Goal: Task Accomplishment & Management: Complete application form

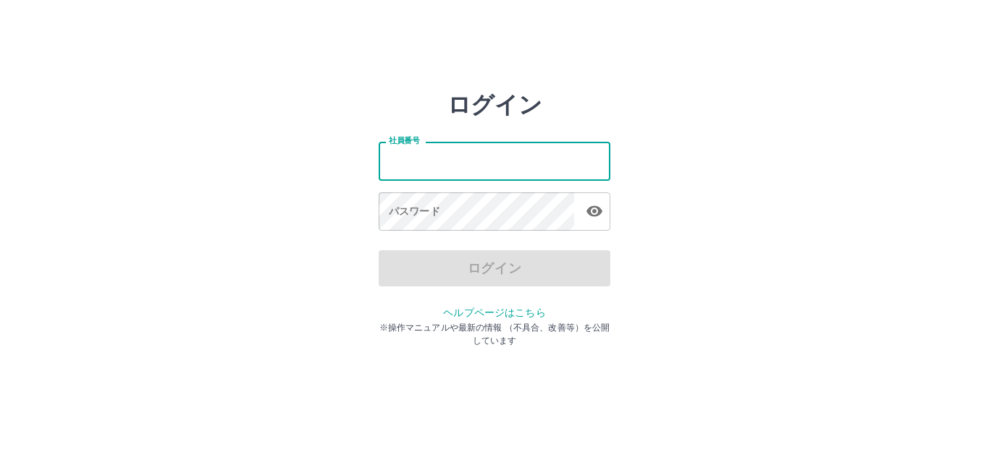
click at [473, 165] on input "社員番号" at bounding box center [495, 161] width 232 height 38
type input "*******"
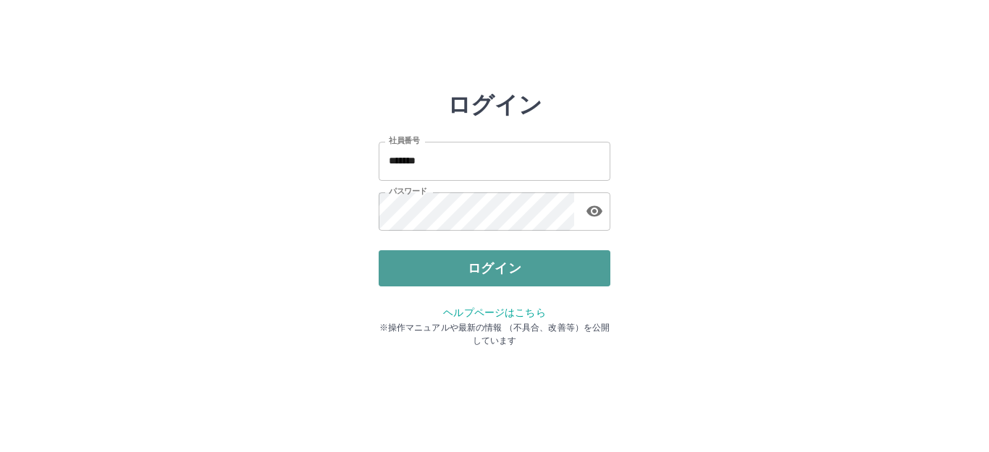
click at [500, 272] on button "ログイン" at bounding box center [495, 268] width 232 height 36
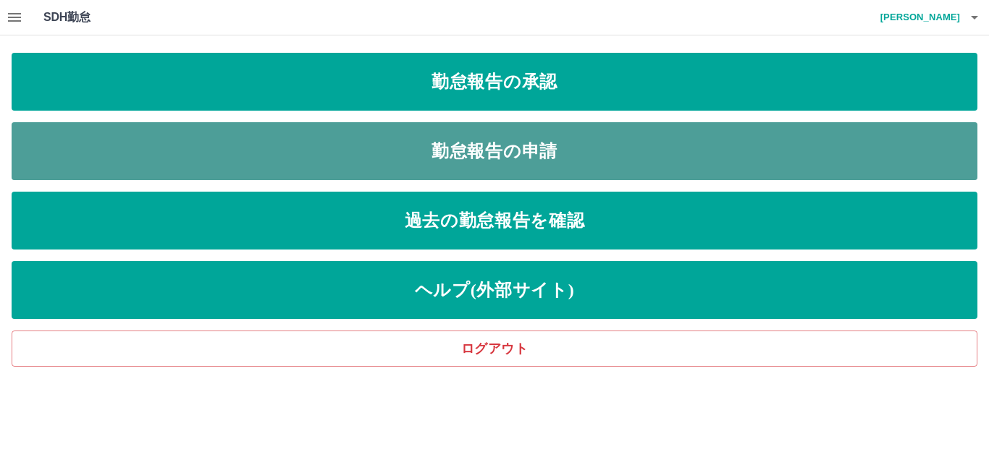
click at [520, 155] on link "勤怠報告の申請" at bounding box center [495, 151] width 966 height 58
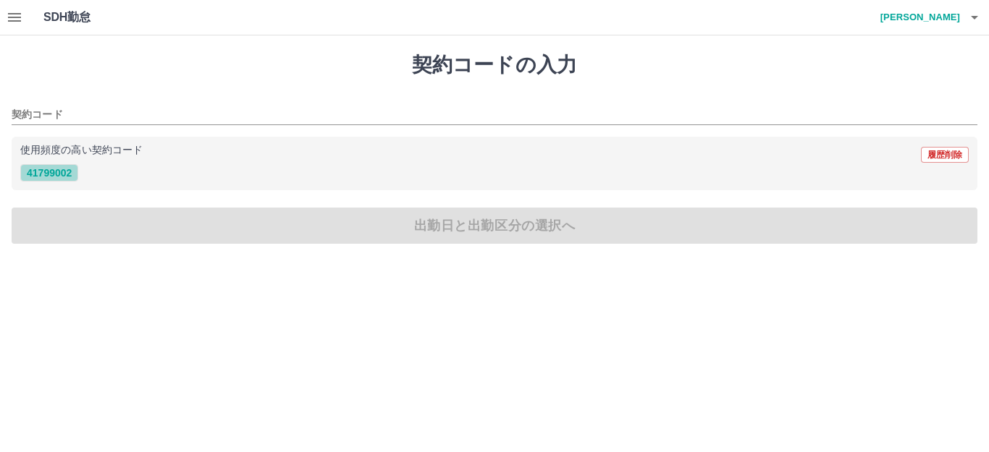
click at [60, 170] on button "41799002" at bounding box center [49, 172] width 58 height 17
type input "********"
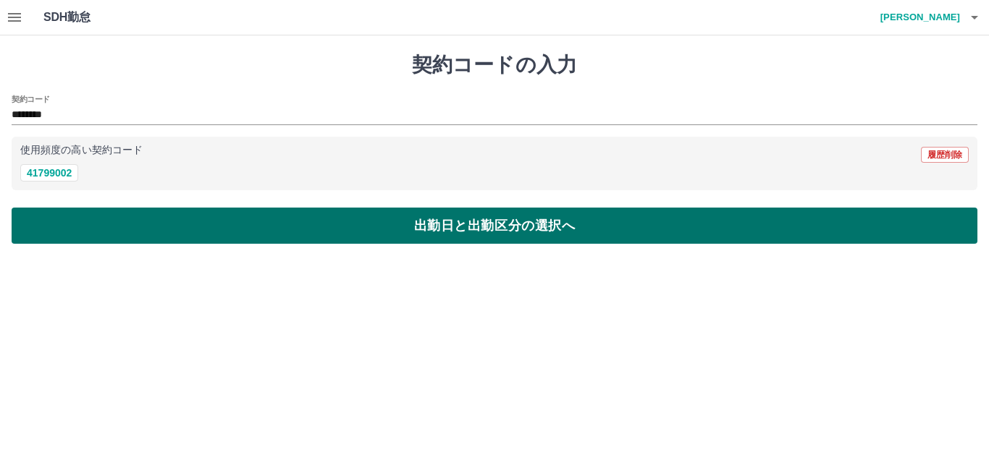
click at [84, 229] on button "出勤日と出勤区分の選択へ" at bounding box center [495, 226] width 966 height 36
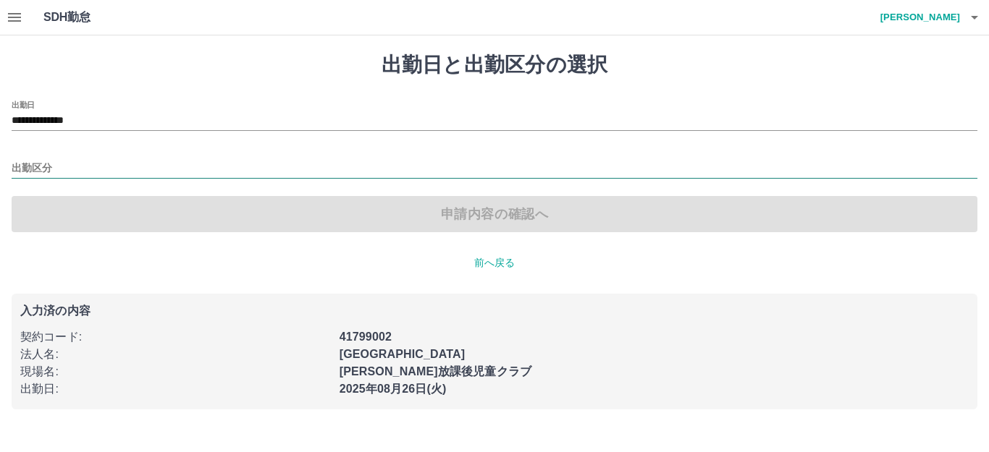
click at [39, 172] on input "出勤区分" at bounding box center [495, 169] width 966 height 18
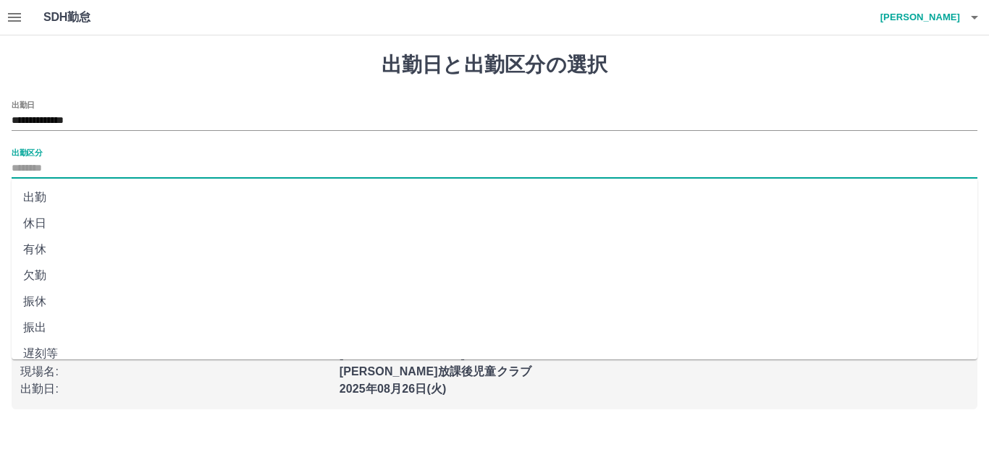
click at [42, 191] on li "出勤" at bounding box center [495, 198] width 966 height 26
type input "**"
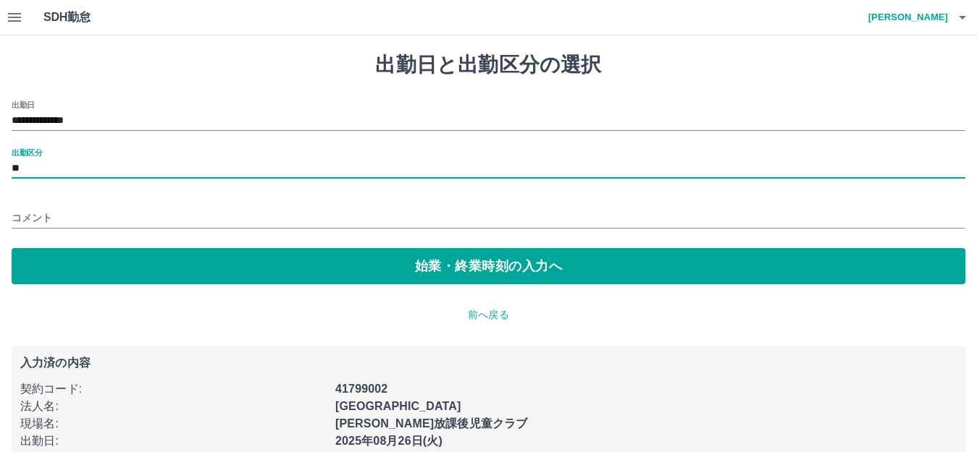
click at [48, 216] on input "コメント" at bounding box center [488, 218] width 953 height 21
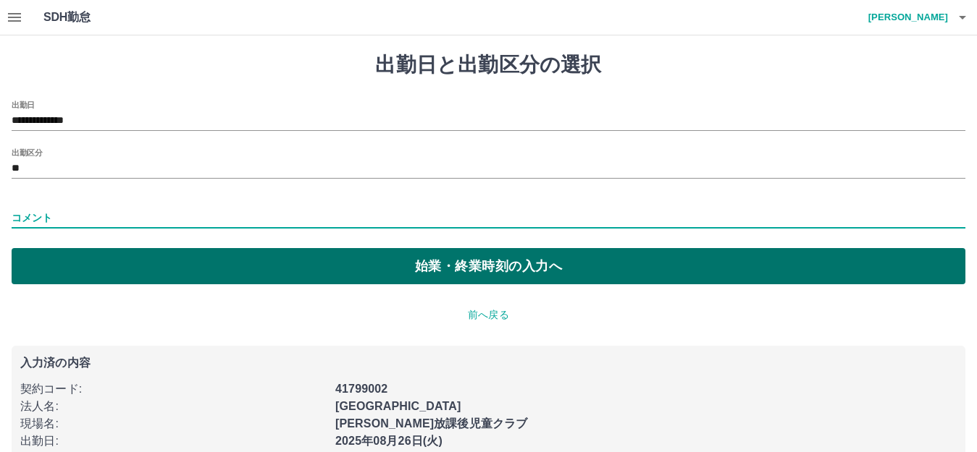
type input "****"
click at [111, 267] on button "始業・終業時刻の入力へ" at bounding box center [488, 266] width 953 height 36
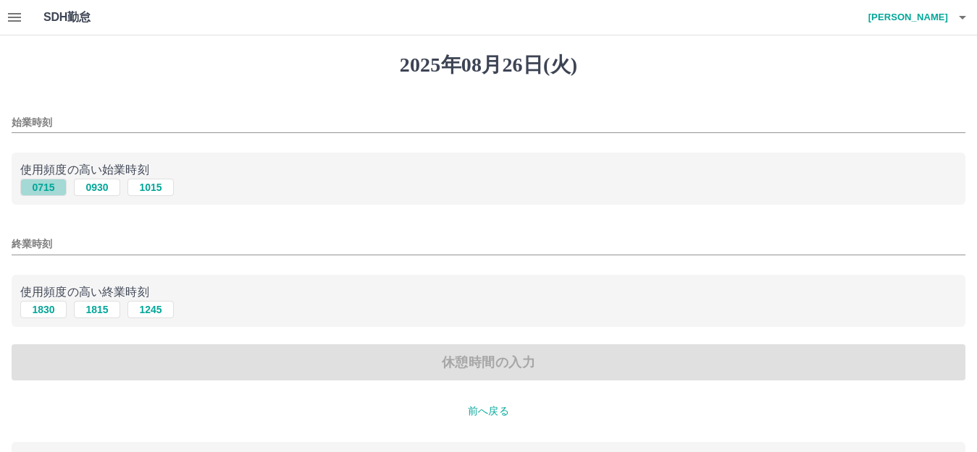
click at [37, 189] on button "0715" at bounding box center [43, 187] width 46 height 17
type input "****"
click at [104, 311] on button "1815" at bounding box center [97, 309] width 46 height 17
type input "****"
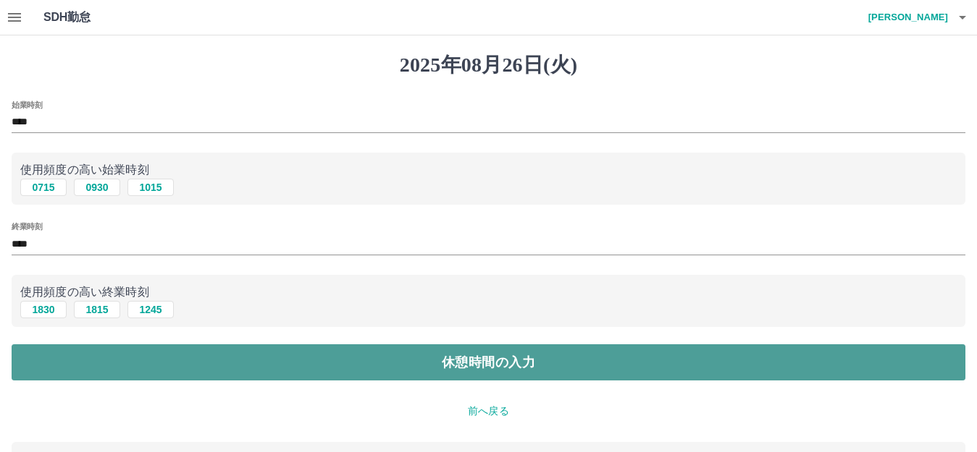
click at [111, 347] on button "休憩時間の入力" at bounding box center [488, 363] width 953 height 36
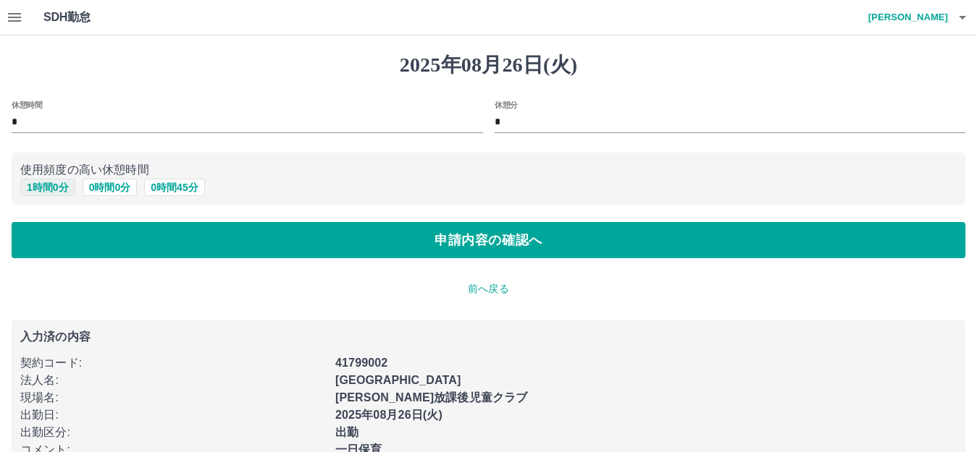
click at [43, 190] on button "1 時間 0 分" at bounding box center [47, 187] width 55 height 17
type input "*"
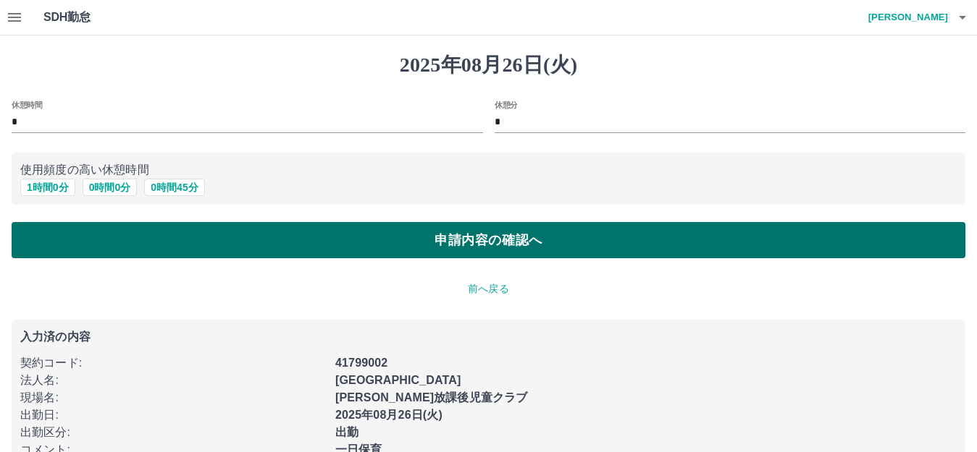
click at [61, 229] on button "申請内容の確認へ" at bounding box center [488, 240] width 953 height 36
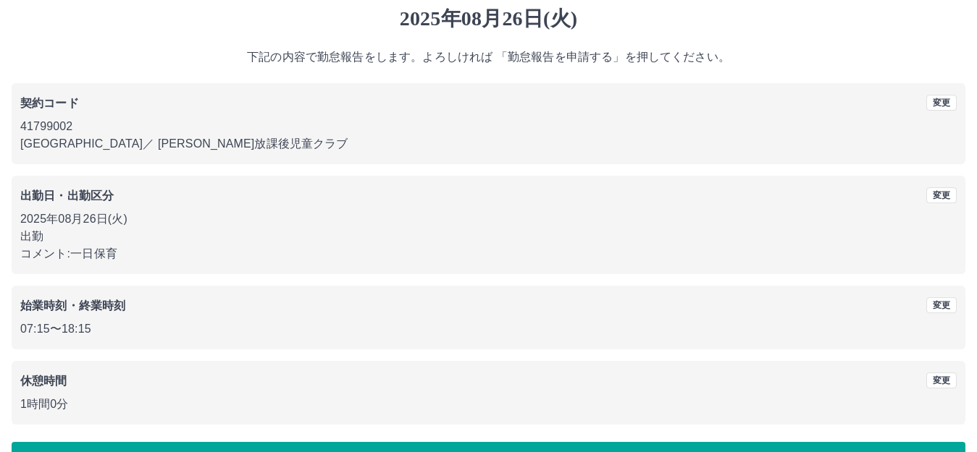
scroll to position [90, 0]
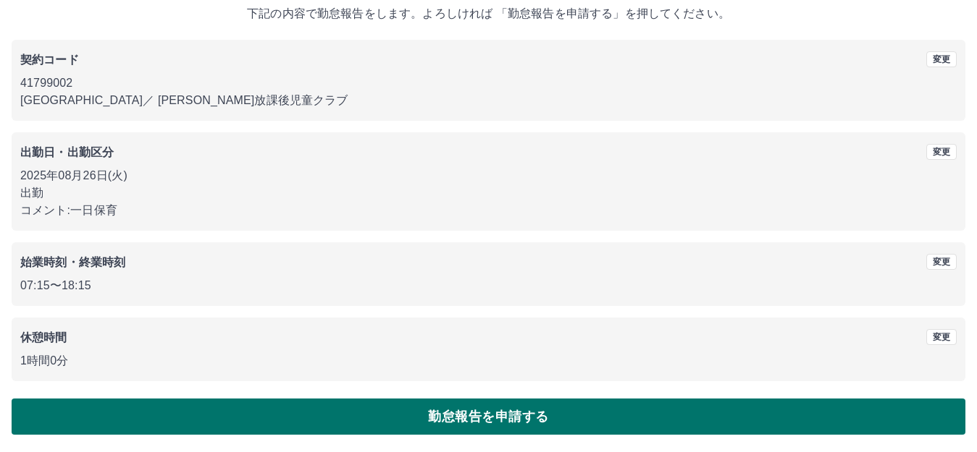
click at [266, 425] on button "勤怠報告を申請する" at bounding box center [488, 417] width 953 height 36
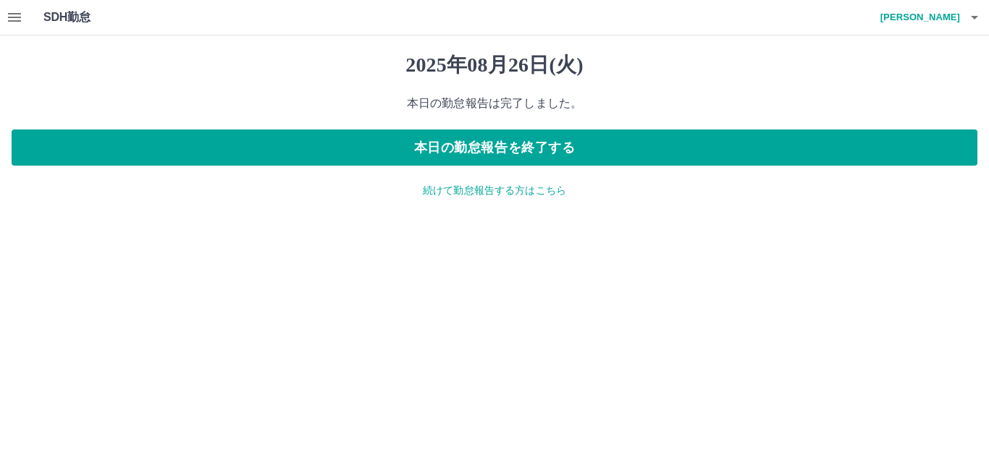
click at [21, 10] on icon "button" at bounding box center [14, 17] width 17 height 17
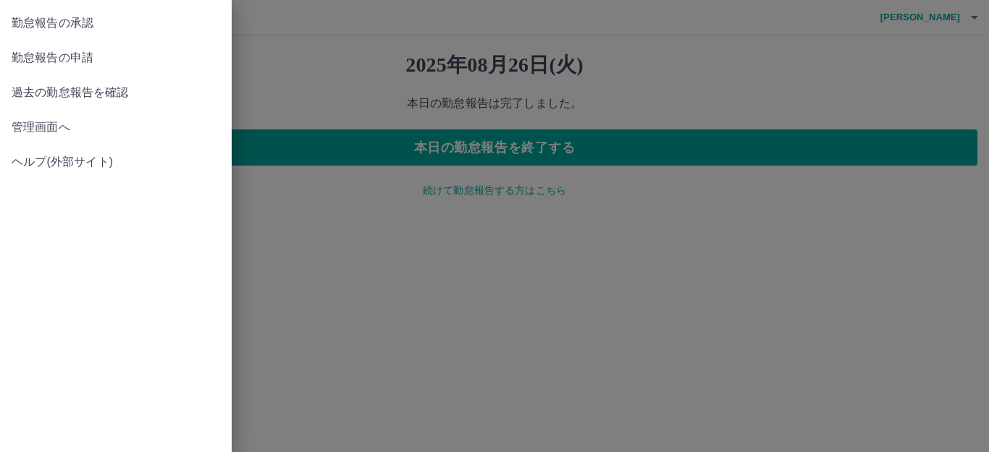
click at [46, 24] on span "勤怠報告の承認" at bounding box center [116, 22] width 208 height 17
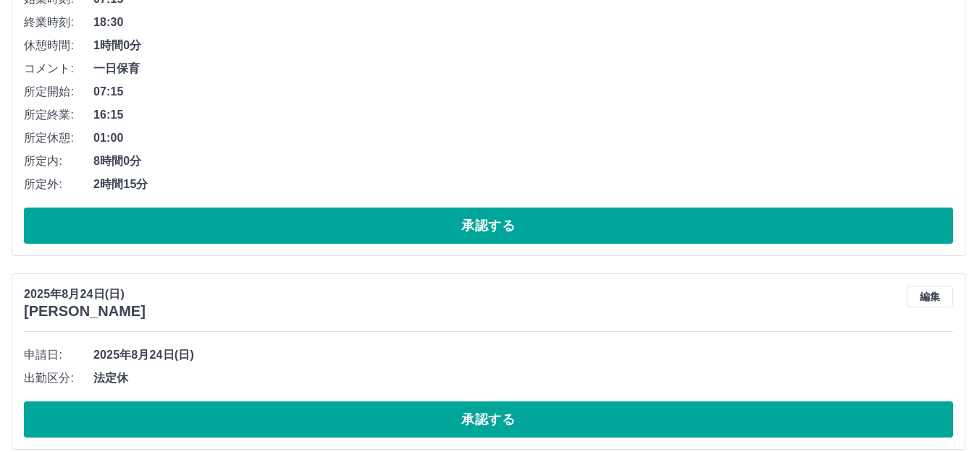
scroll to position [1525, 0]
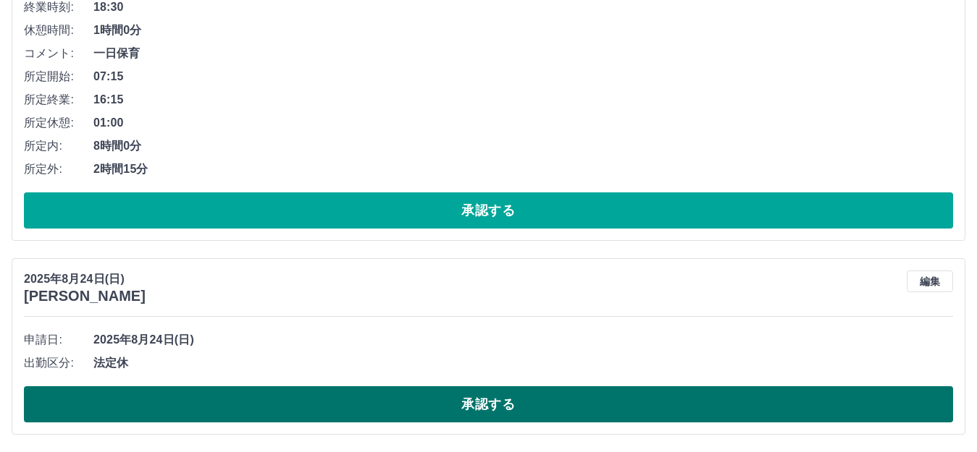
click at [350, 398] on button "承認する" at bounding box center [488, 405] width 929 height 36
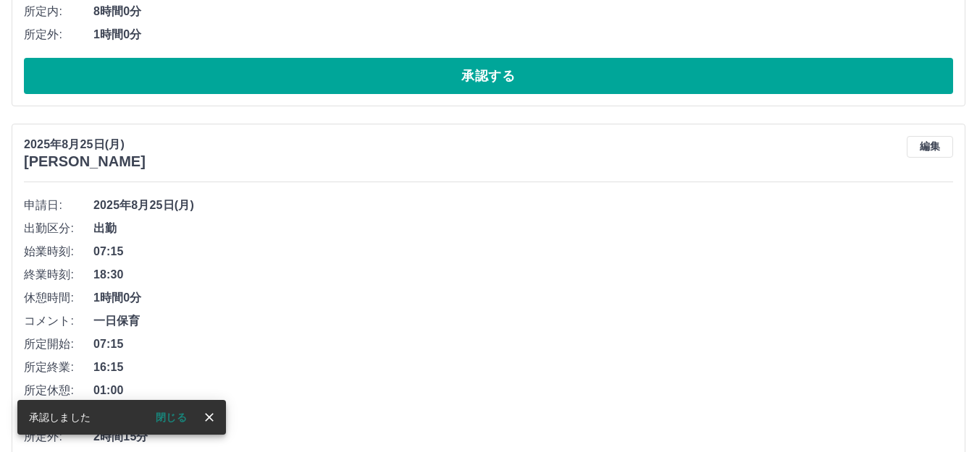
scroll to position [1331, 0]
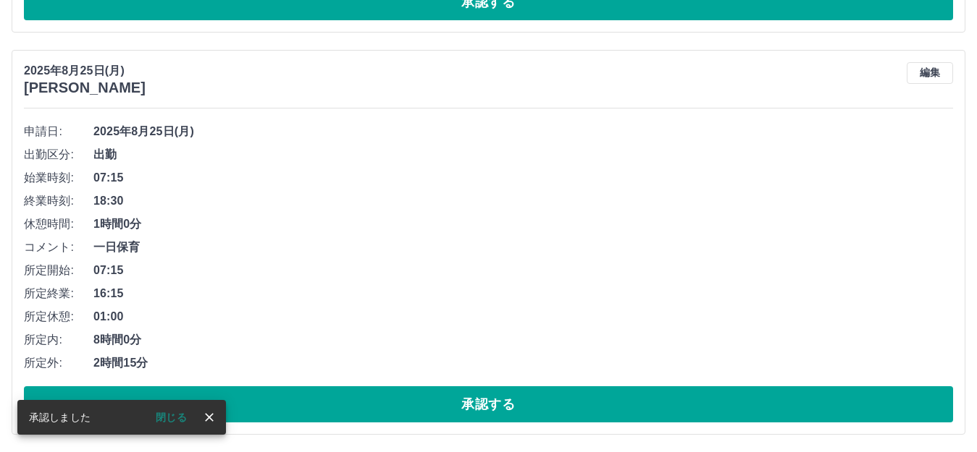
click at [212, 416] on icon "close" at bounding box center [209, 417] width 14 height 14
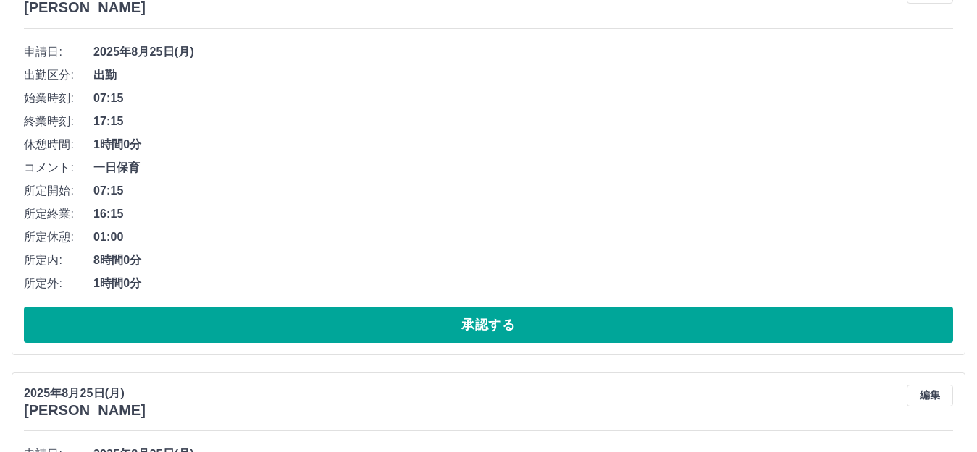
scroll to position [1086, 0]
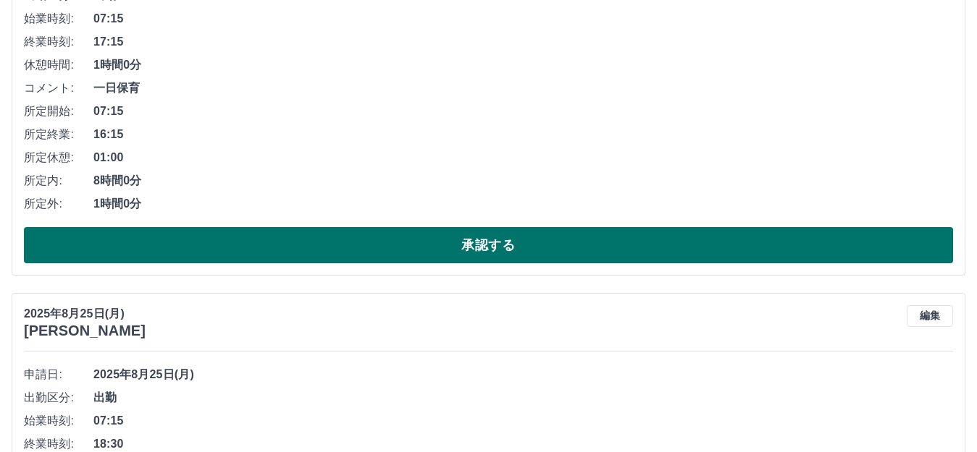
click at [185, 238] on button "承認する" at bounding box center [488, 245] width 929 height 36
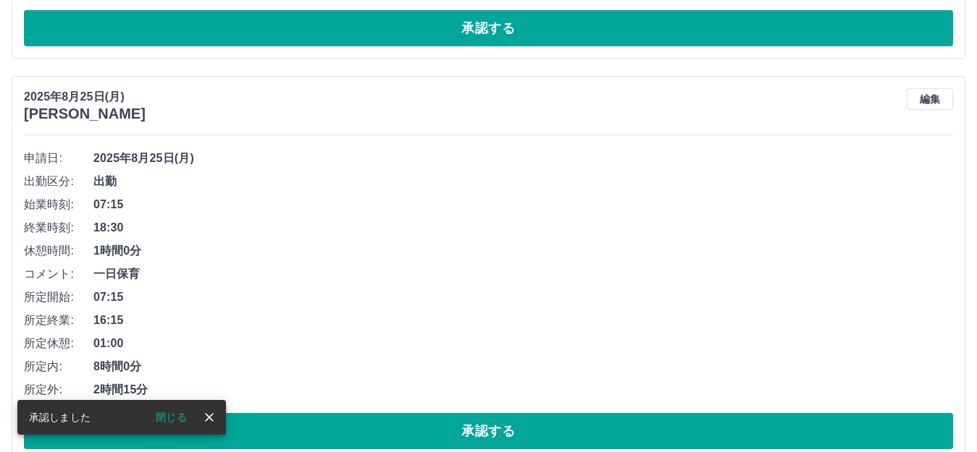
scroll to position [928, 0]
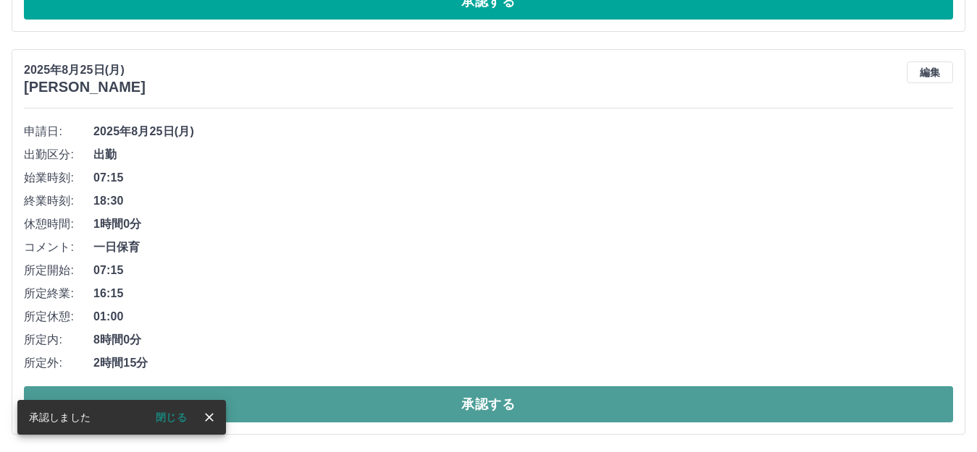
click at [411, 421] on button "承認する" at bounding box center [488, 405] width 929 height 36
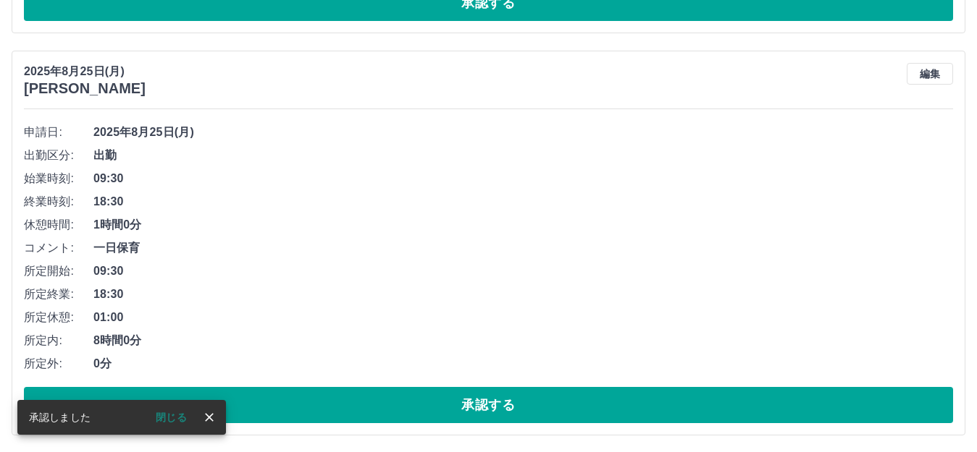
scroll to position [525, 0]
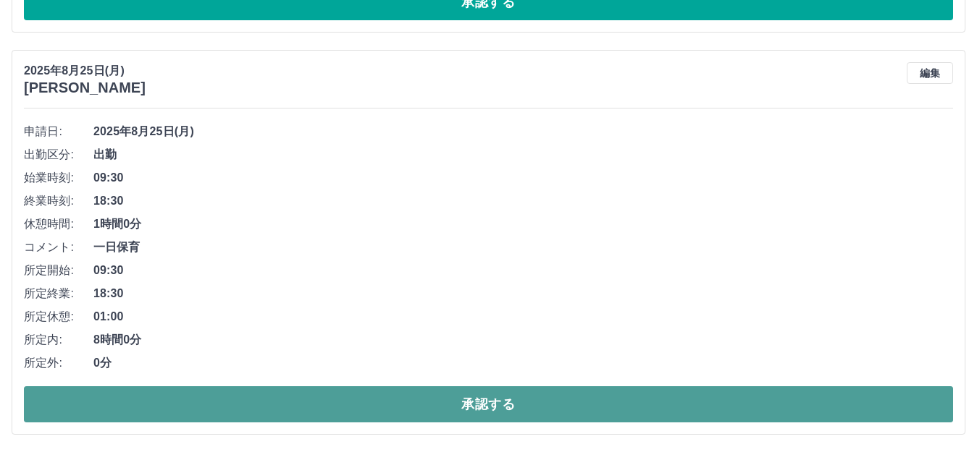
click at [320, 403] on button "承認する" at bounding box center [488, 405] width 929 height 36
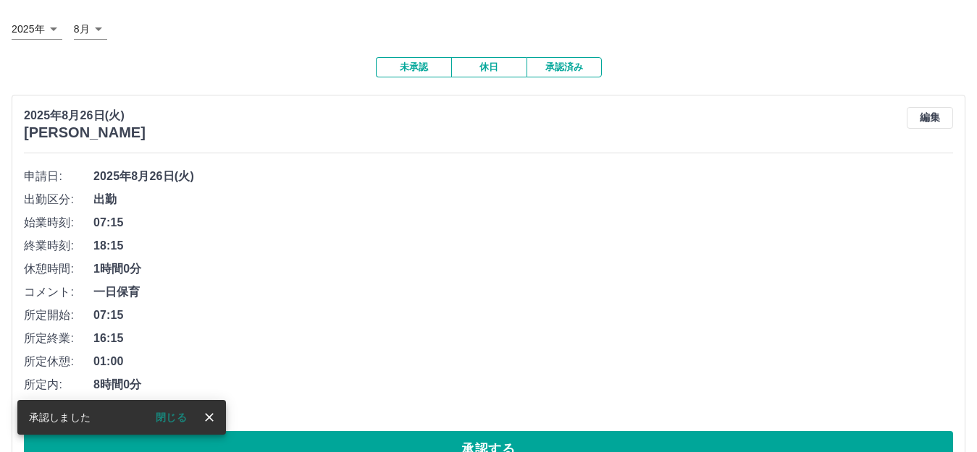
scroll to position [50, 0]
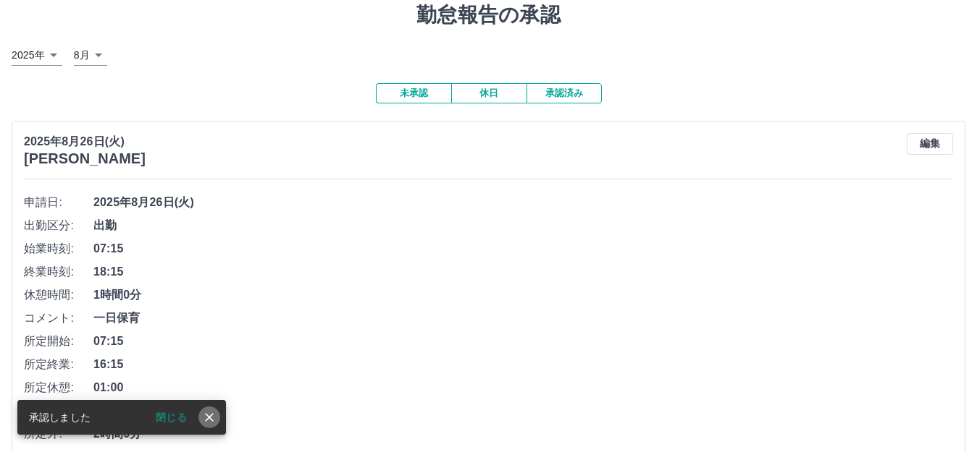
click at [201, 416] on button "close" at bounding box center [209, 418] width 22 height 22
